Goal: Communication & Community: Answer question/provide support

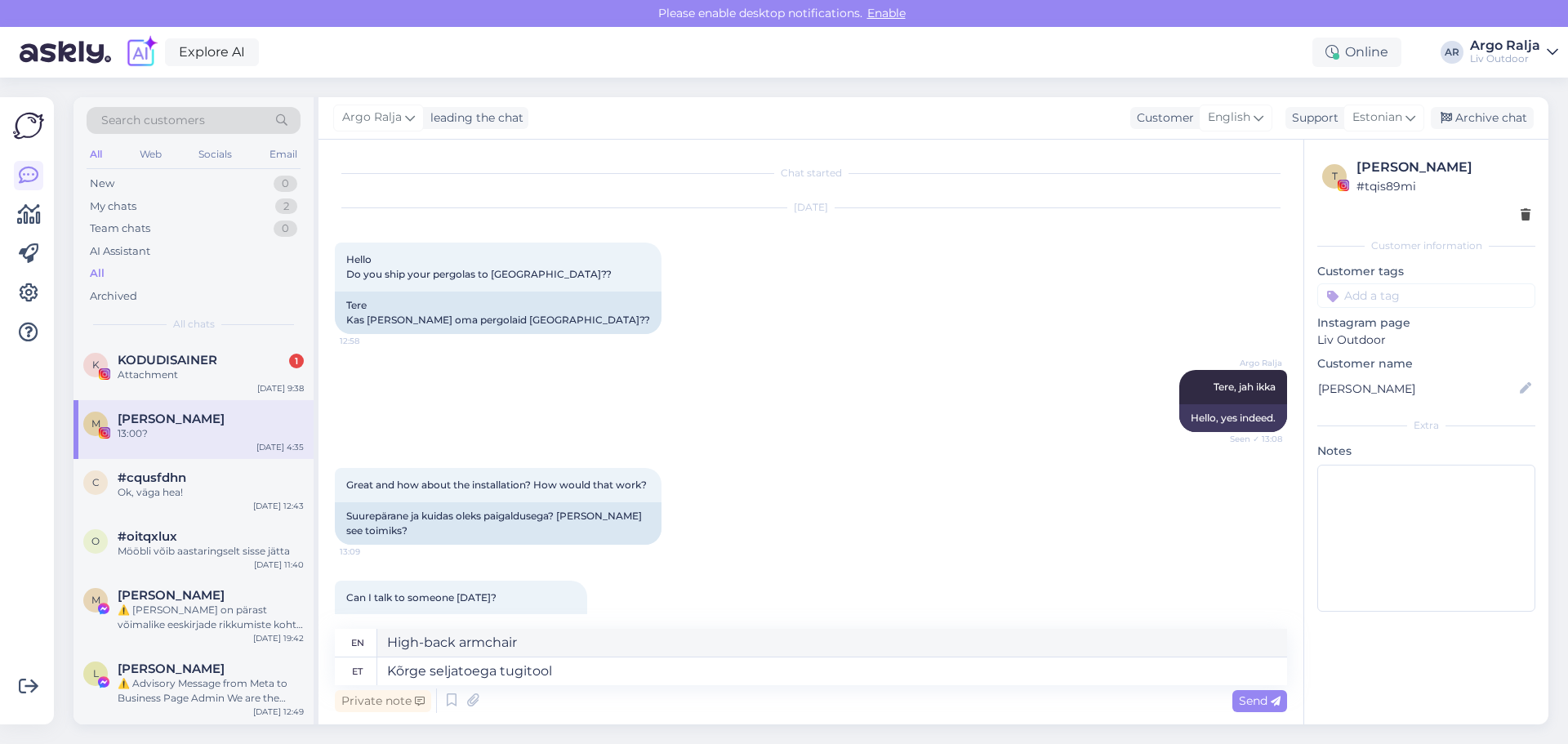
scroll to position [845, 0]
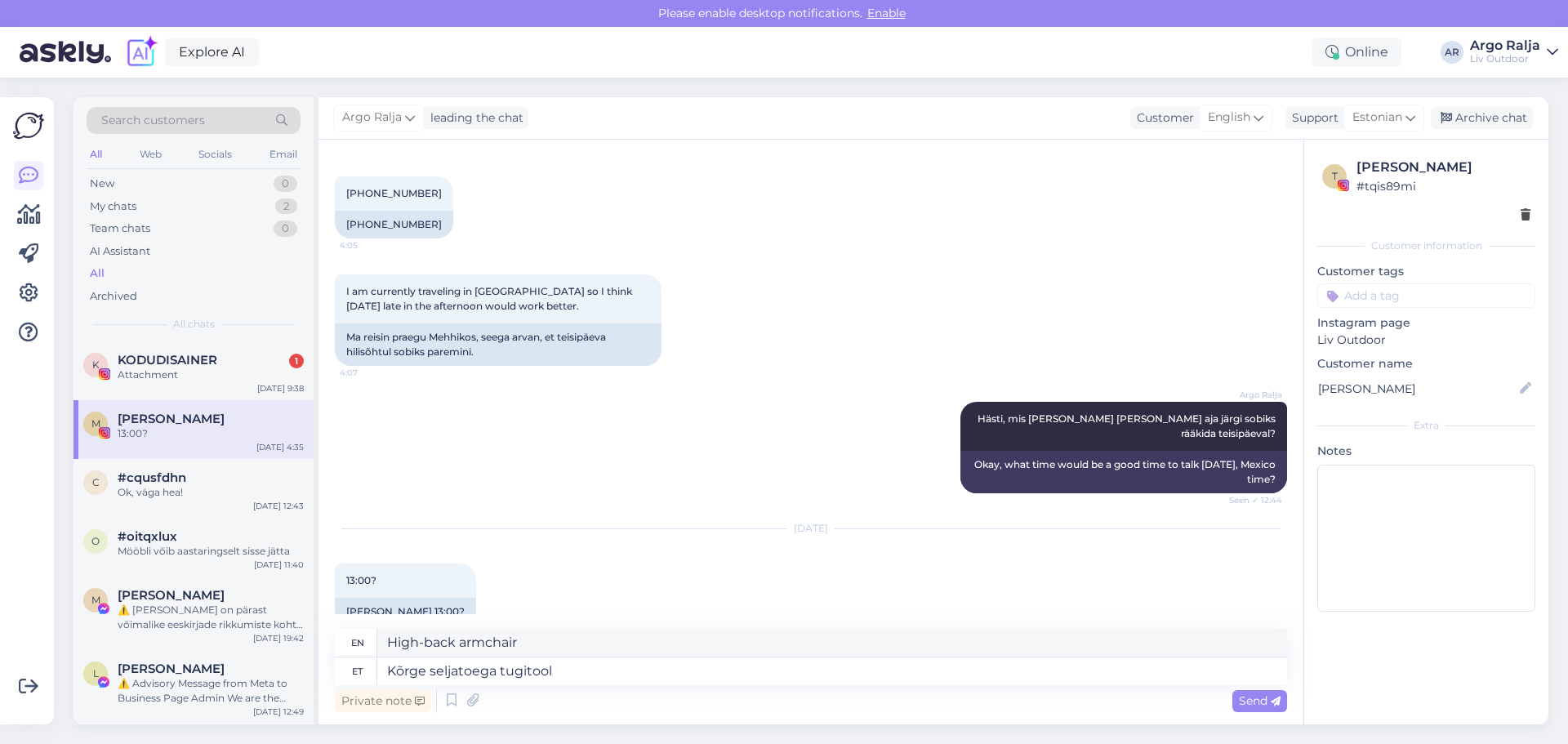
drag, startPoint x: 618, startPoint y: 667, endPoint x: 379, endPoint y: 675, distance: 239.1
click at [379, 675] on textarea "Kõrge seljatoega tugitool" at bounding box center [832, 671] width 910 height 27
drag, startPoint x: 563, startPoint y: 645, endPoint x: 368, endPoint y: 649, distance: 195.0
click at [368, 649] on div "en Yes Remi, let's do it." at bounding box center [811, 643] width 952 height 28
click at [560, 669] on textarea "[PERSON_NAME], teeme nii" at bounding box center [832, 671] width 910 height 27
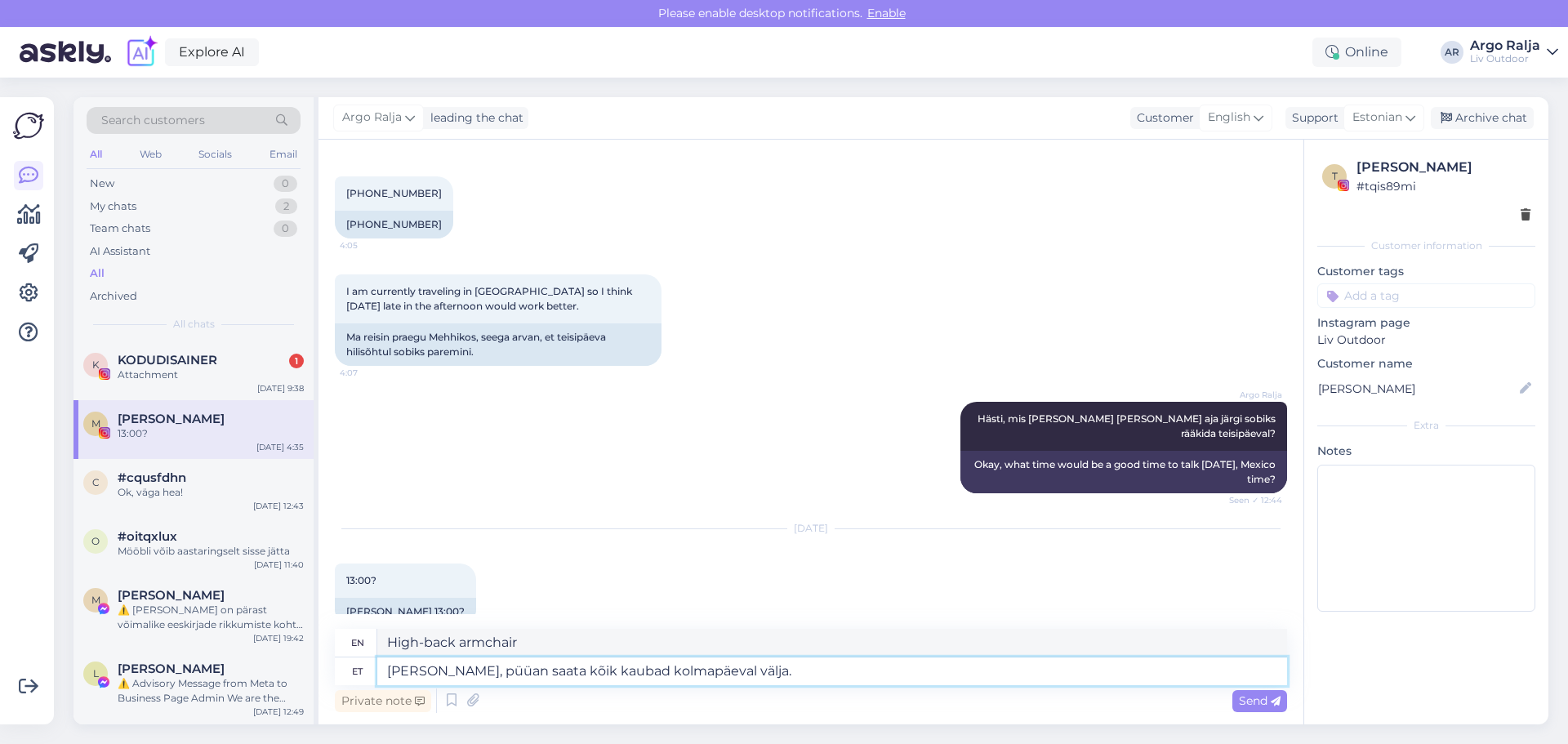
type textarea "[PERSON_NAME], püüan saata kõik kaubad kolmapäeval välja."
drag, startPoint x: 810, startPoint y: 650, endPoint x: 365, endPoint y: 646, distance: 445.0
click at [365, 646] on div "en Yes Remi, I will try to ship all items out [DATE]." at bounding box center [811, 643] width 952 height 28
type textarea "Yes Remi, I will try to ship all items out [DATE]."
click at [847, 673] on textarea "[PERSON_NAME], püüan saata kõik kaubad kolmapäeval välja." at bounding box center [832, 671] width 910 height 27
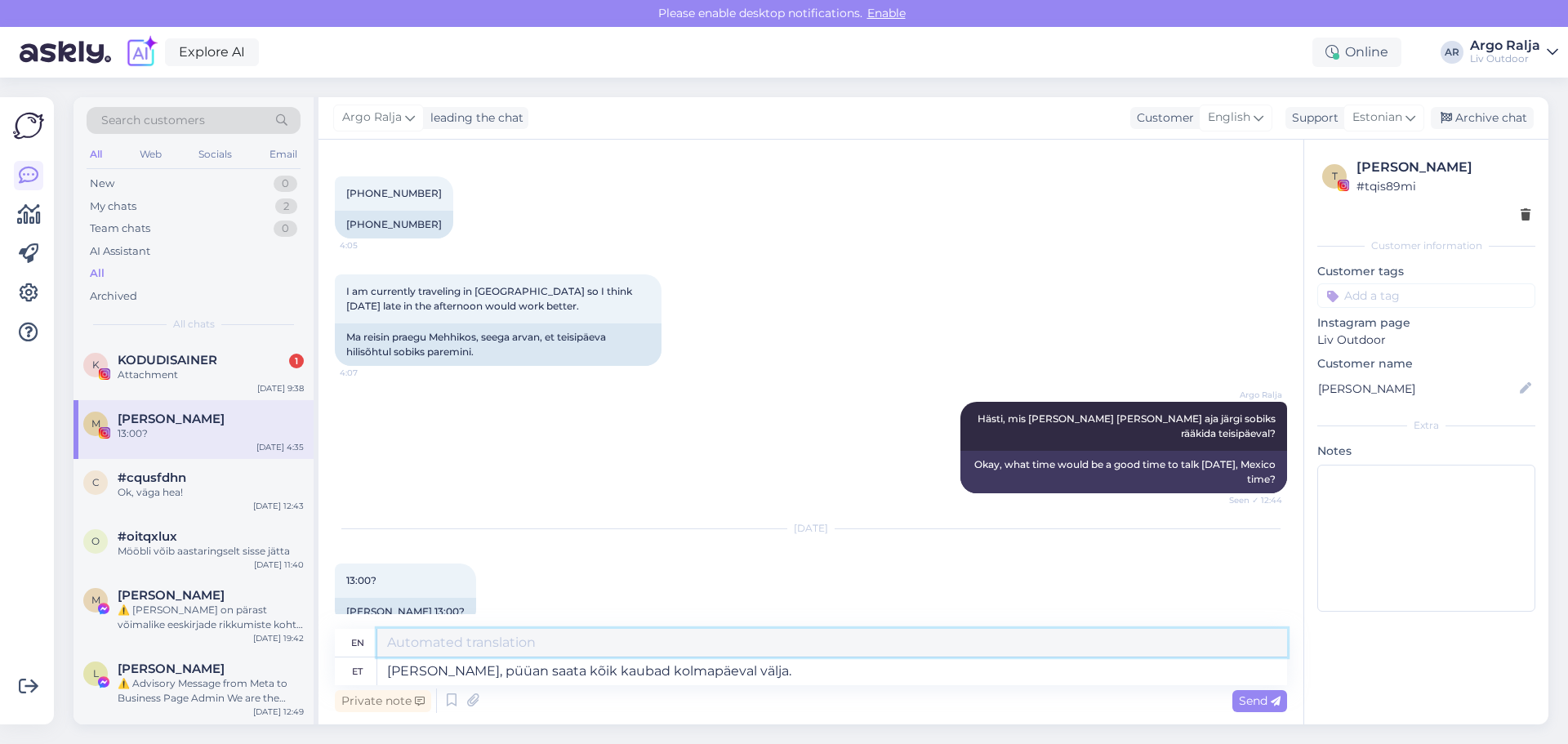
drag, startPoint x: 769, startPoint y: 642, endPoint x: 452, endPoint y: 644, distance: 317.0
click at [452, 644] on textarea "Yes Remi, I will try to ship all items out [DATE]." at bounding box center [832, 643] width 910 height 27
click at [794, 680] on textarea "[PERSON_NAME], püüan saata kõik kaubad kolmapäeval välja." at bounding box center [832, 671] width 910 height 27
type textarea "Jah Remi, püüan saata kõik kaubad kolmapäeval välja, eeldusel et see jõuab kõik…"
drag, startPoint x: 954, startPoint y: 642, endPoint x: 381, endPoint y: 649, distance: 573.0
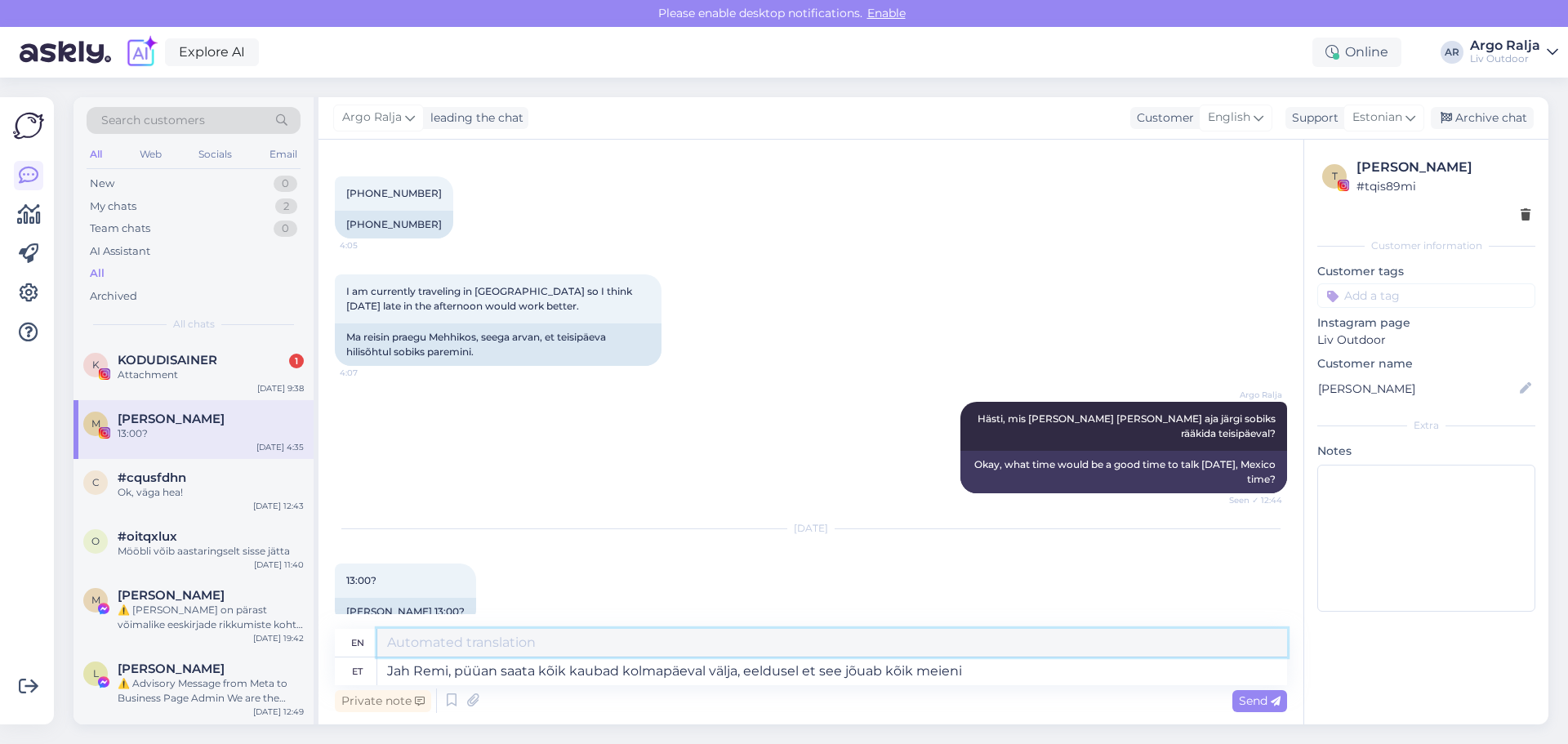
click at [381, 649] on textarea "Yes Remi, I will try to ship all the goods out [DATE], assuming it all reaches …" at bounding box center [832, 643] width 910 height 27
